Goal: Task Accomplishment & Management: Manage account settings

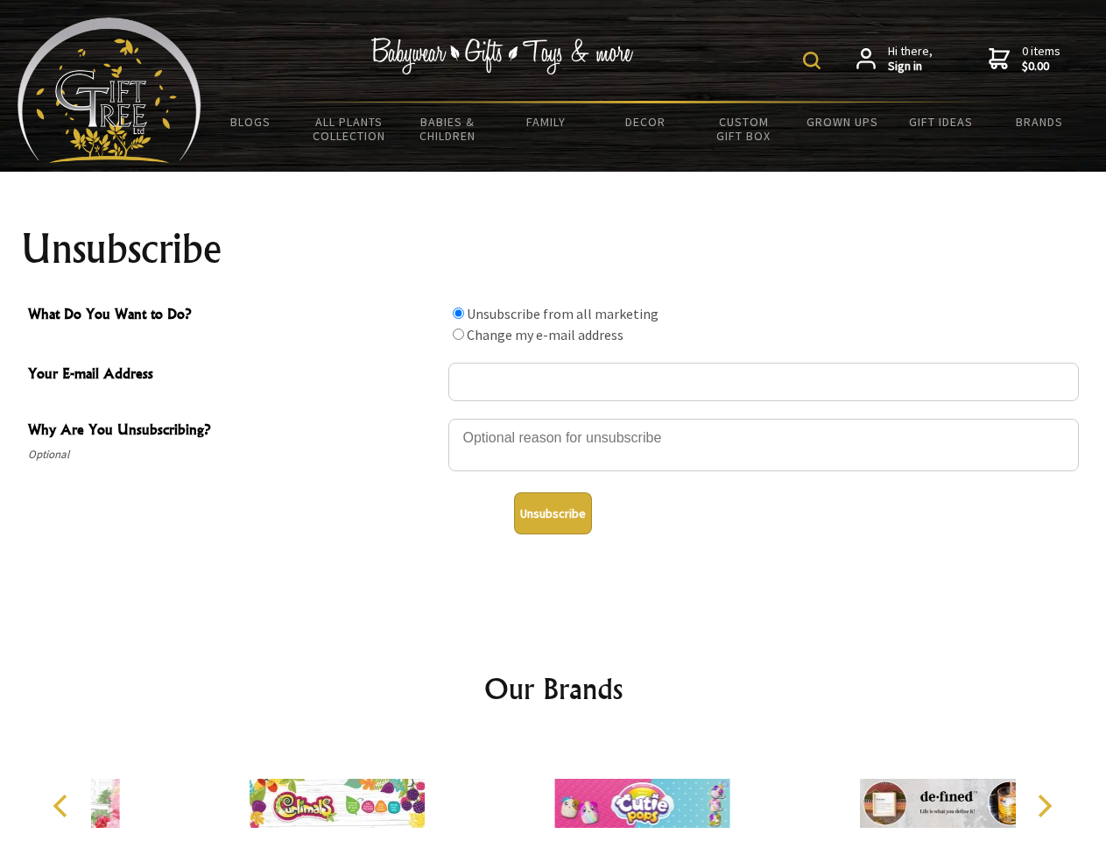
click at [814, 60] on img at bounding box center [812, 61] width 18 height 18
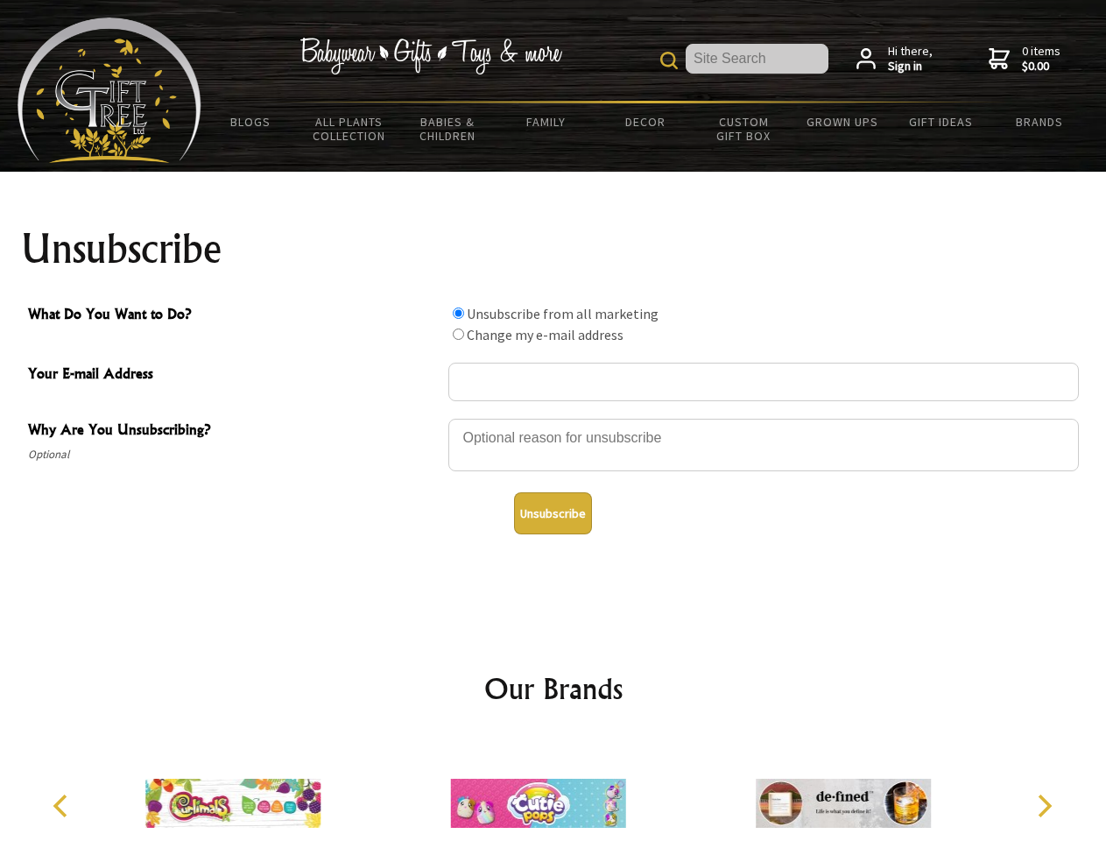
click at [553, 418] on div at bounding box center [763, 447] width 630 height 61
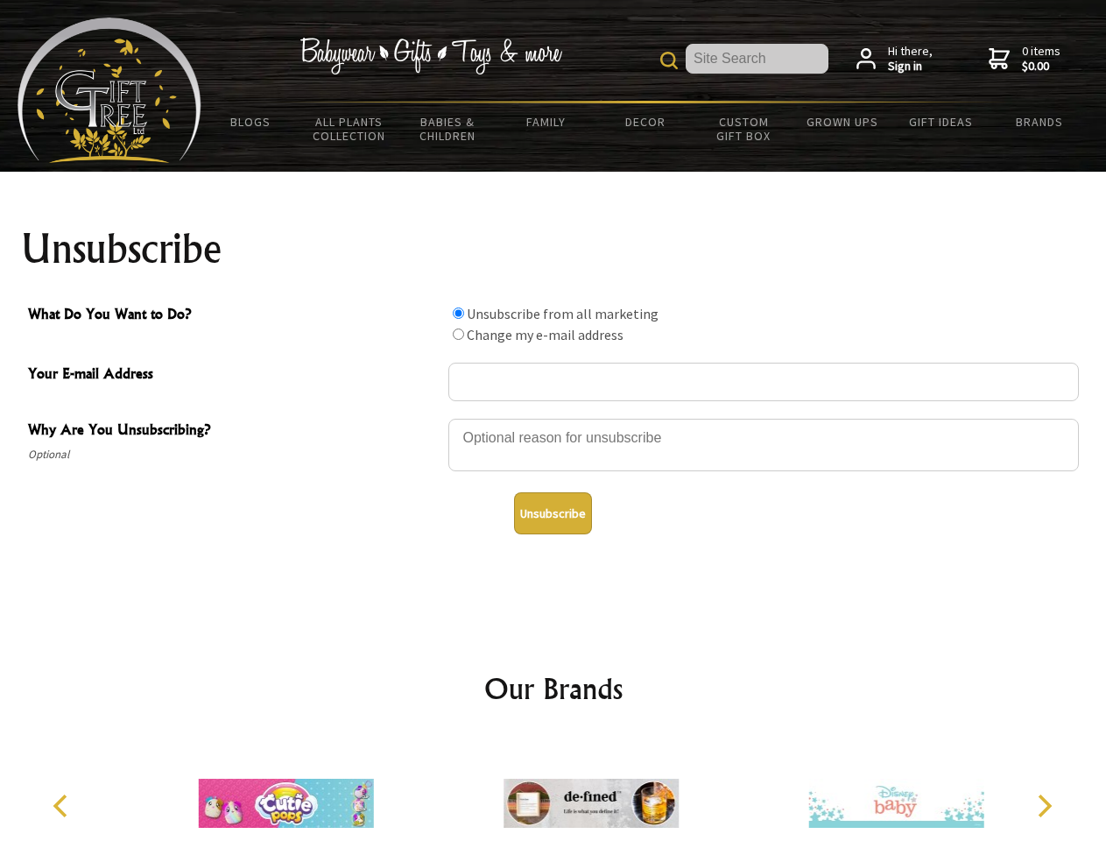
click at [458, 313] on input "What Do You Want to Do?" at bounding box center [458, 312] width 11 height 11
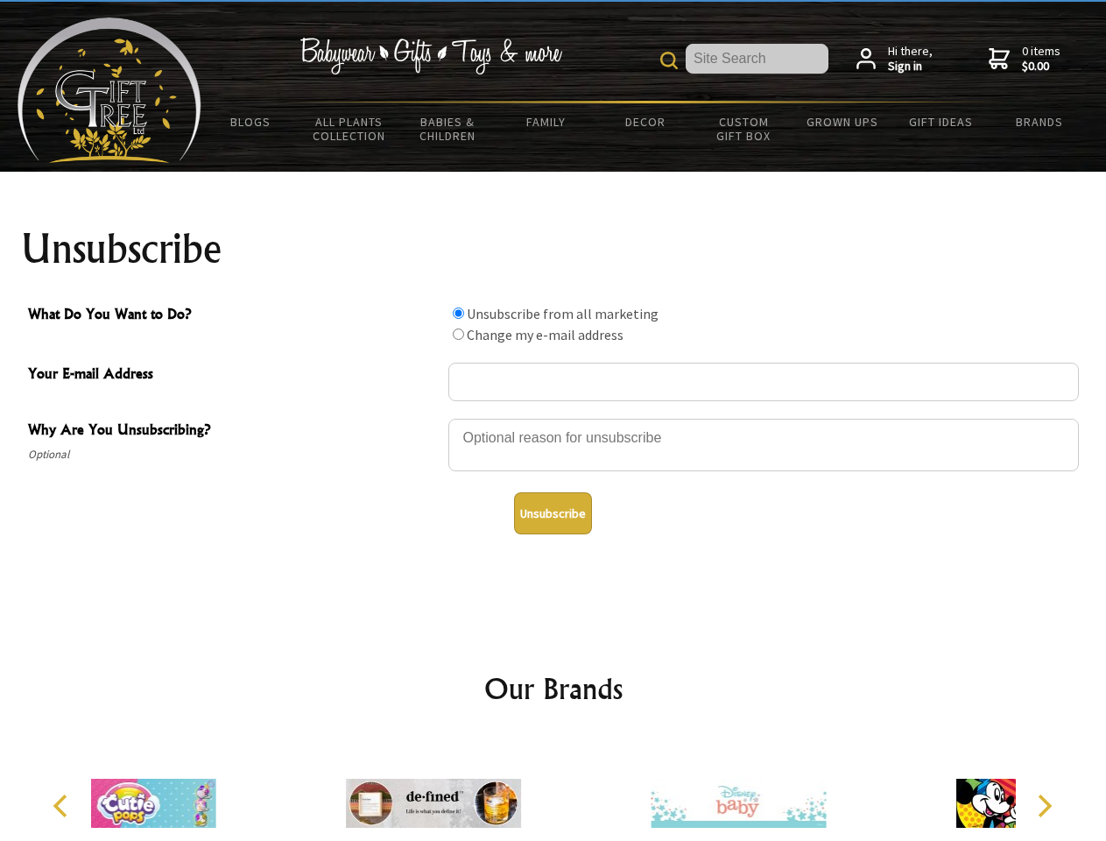
click at [458, 334] on input "What Do You Want to Do?" at bounding box center [458, 333] width 11 height 11
radio input "true"
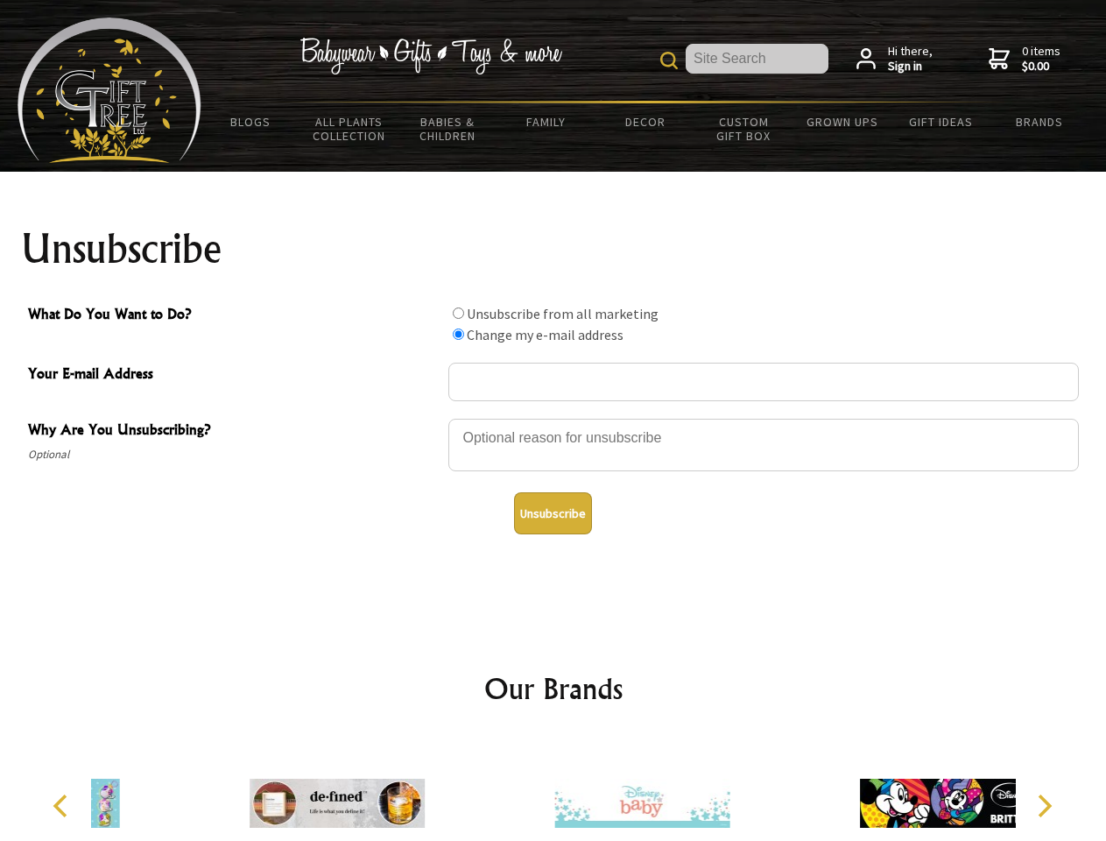
click at [553, 513] on button "Unsubscribe" at bounding box center [553, 513] width 78 height 42
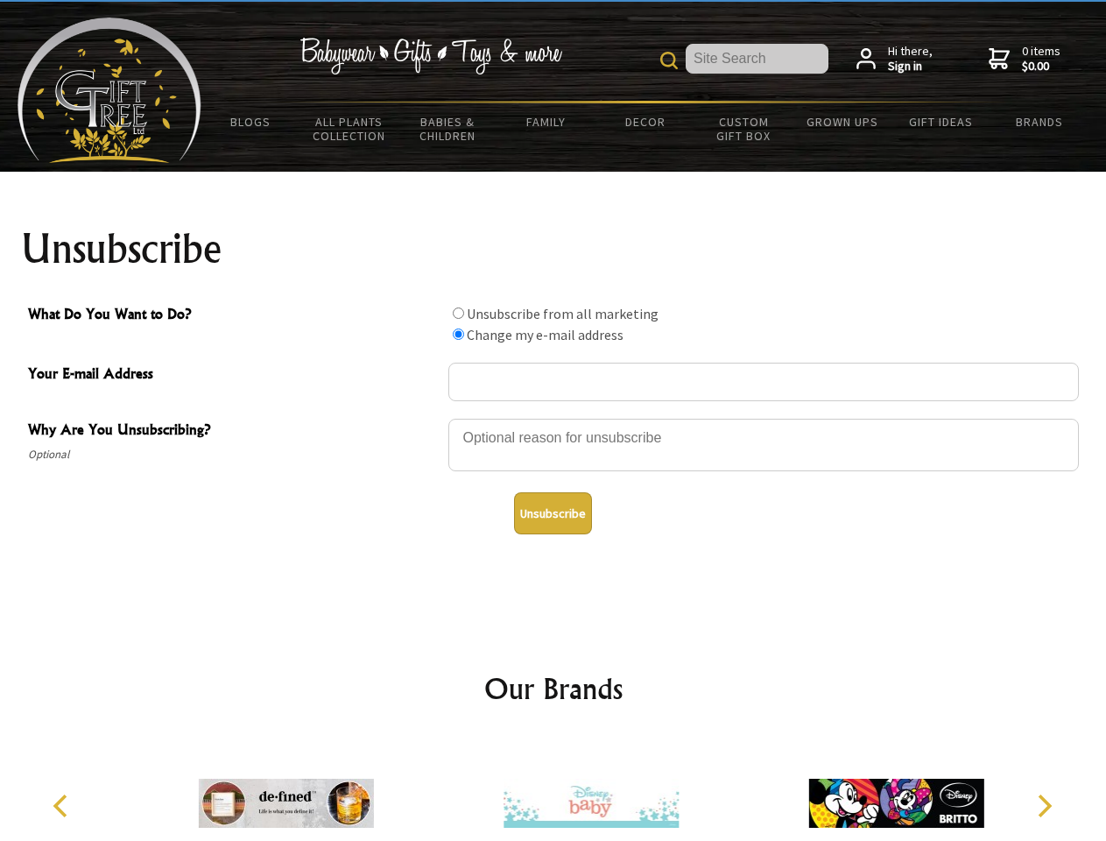
click at [553, 789] on img at bounding box center [591, 802] width 175 height 131
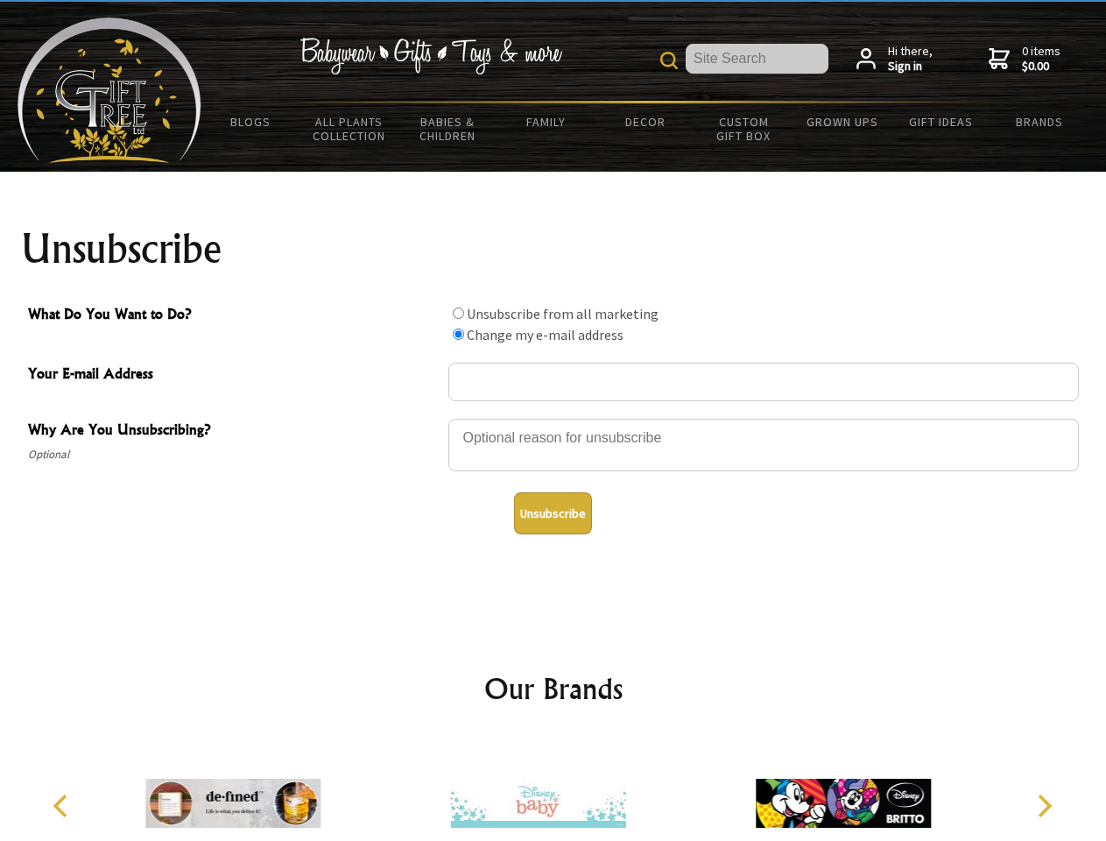
click at [63, 806] on icon "Previous" at bounding box center [62, 805] width 23 height 23
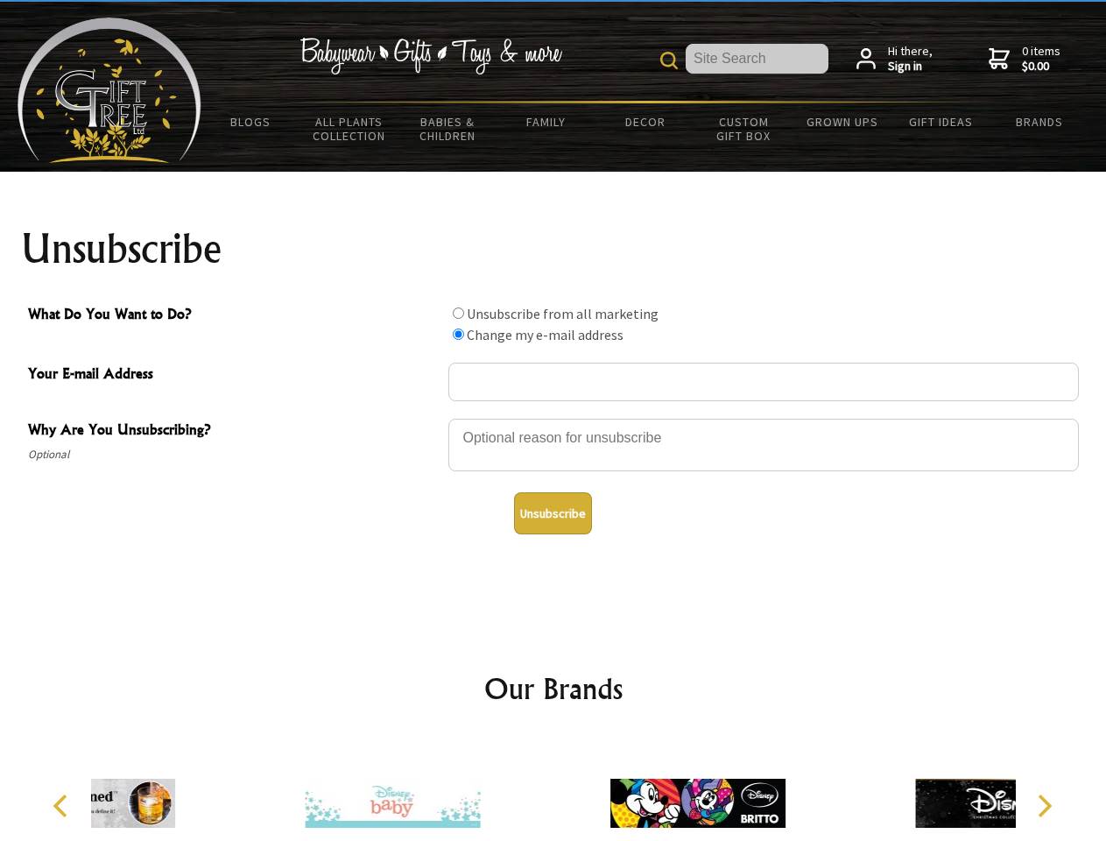
click at [1044, 806] on icon "Next" at bounding box center [1043, 805] width 23 height 23
